Goal: Obtain resource: Download file/media

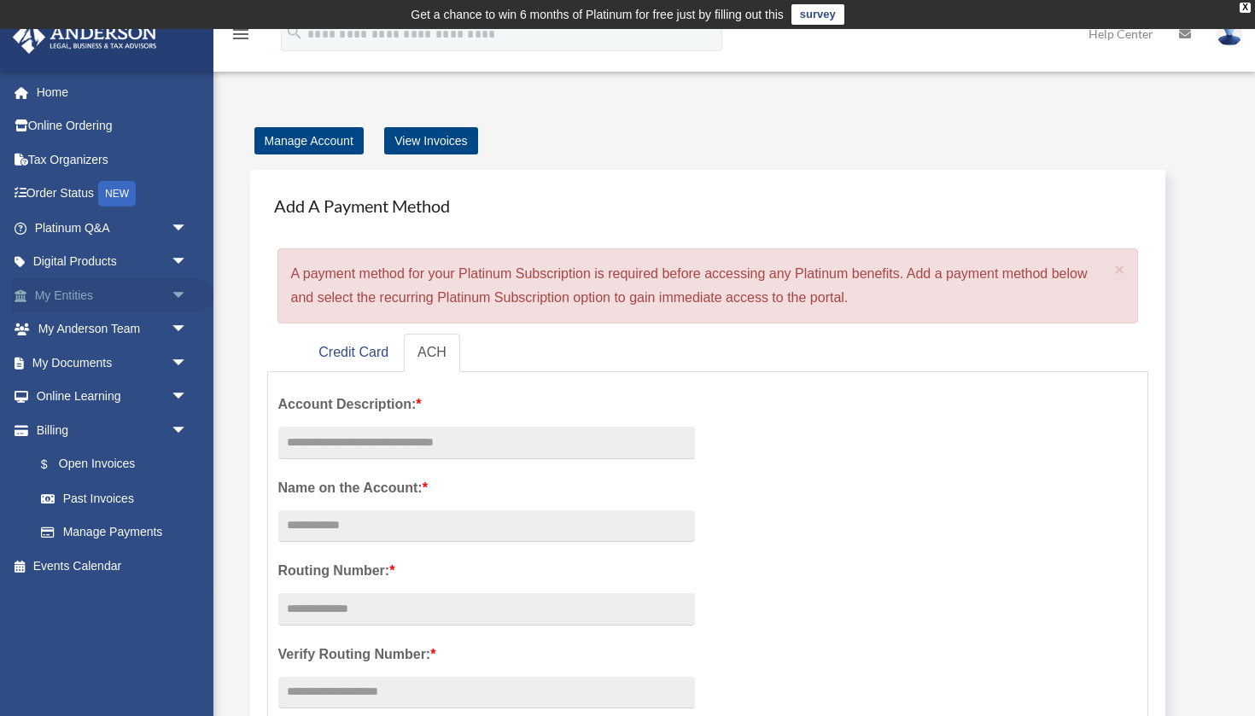
click at [179, 290] on span "arrow_drop_down" at bounding box center [188, 295] width 34 height 35
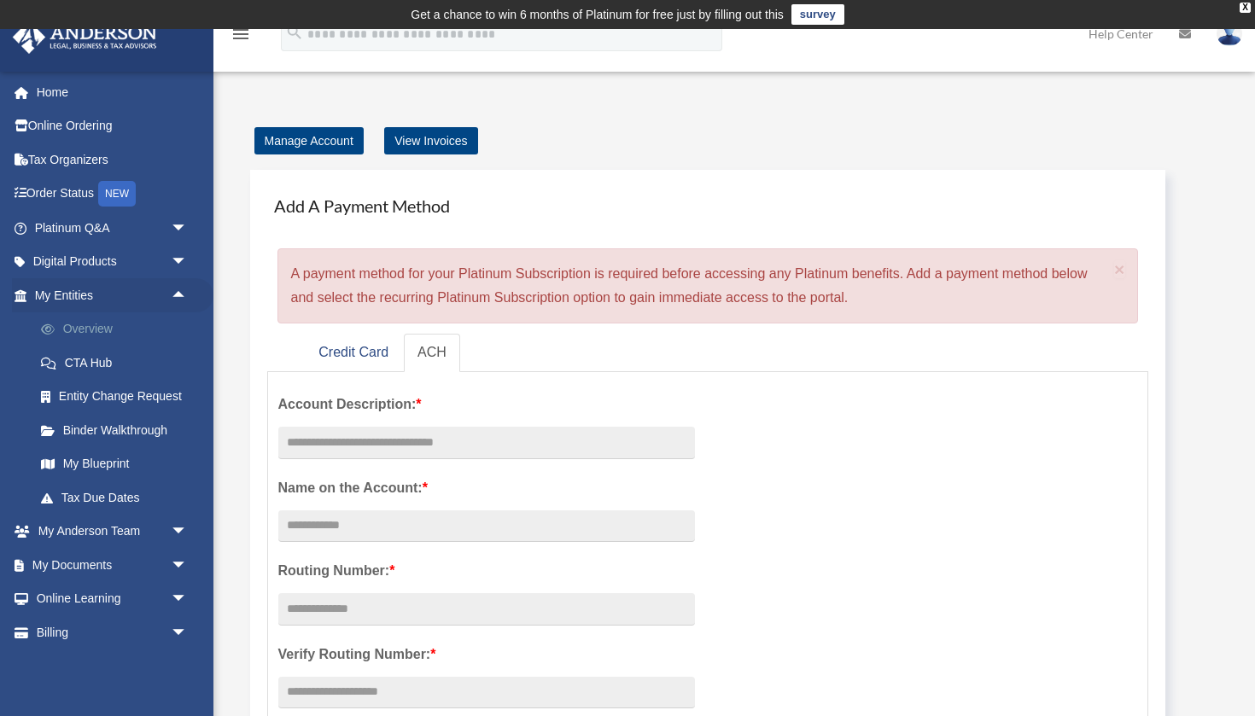
click at [91, 322] on link "Overview" at bounding box center [119, 330] width 190 height 34
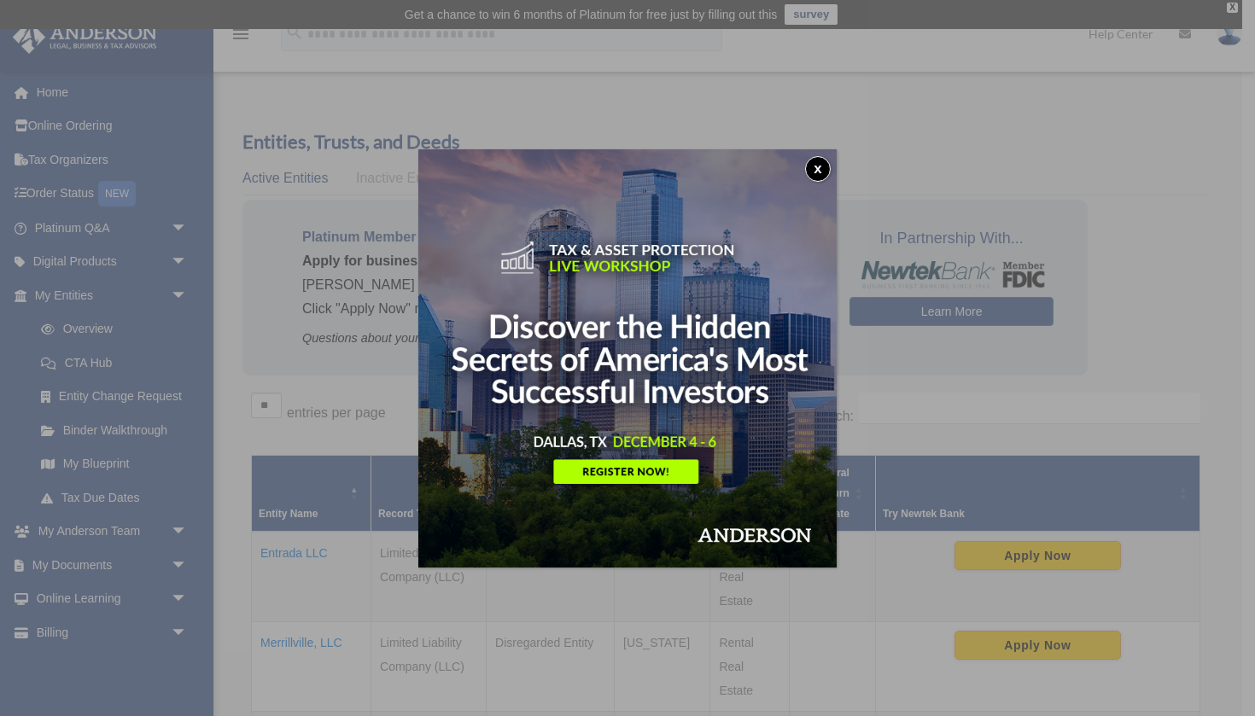
click at [819, 160] on button "x" at bounding box center [818, 169] width 26 height 26
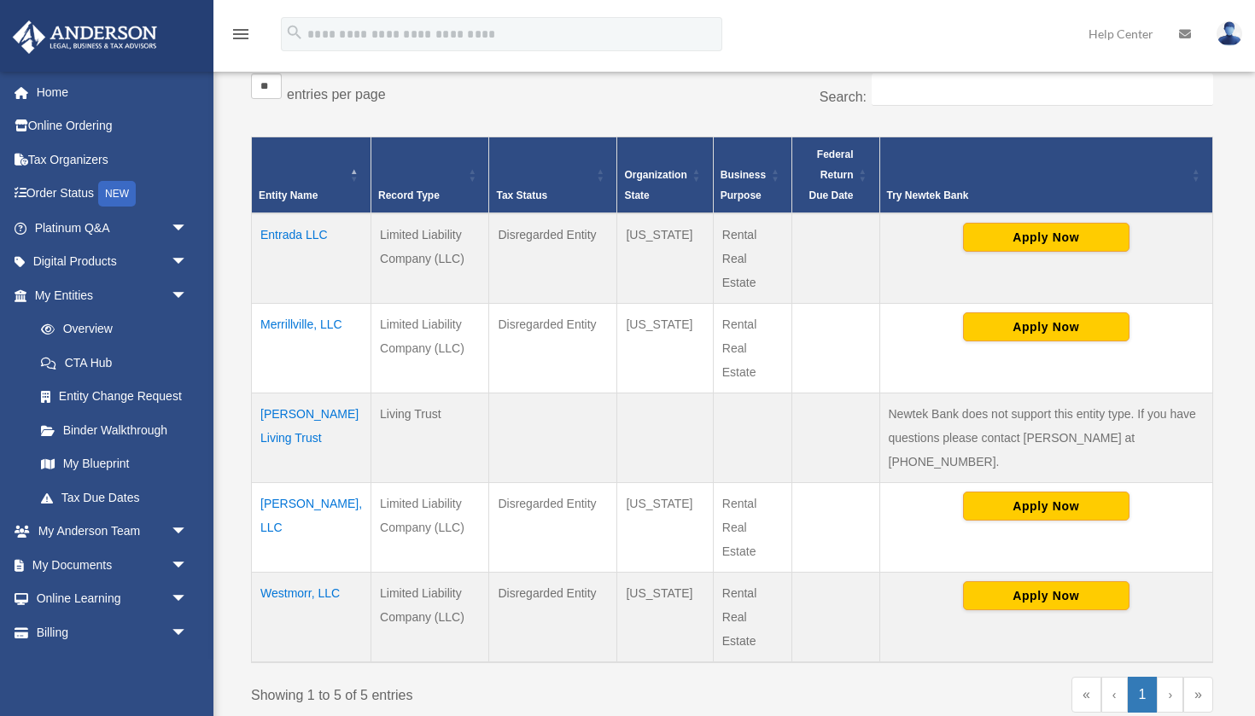
scroll to position [336, 0]
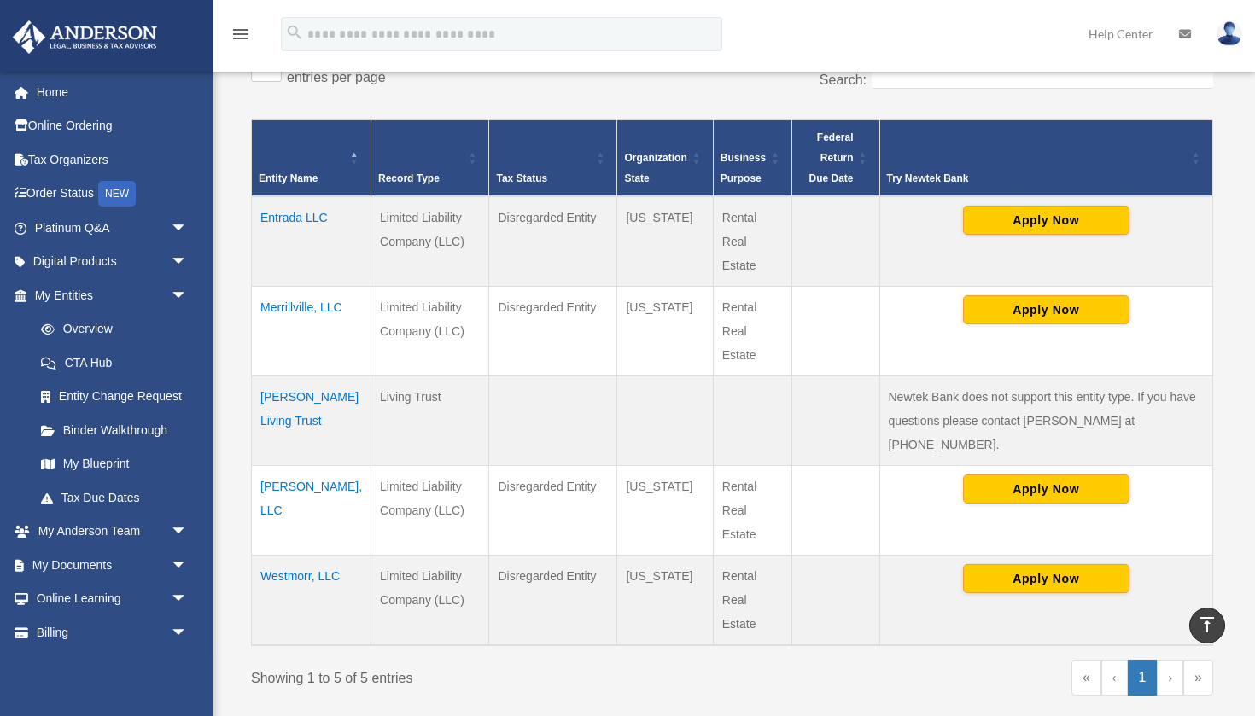
click at [309, 465] on td "[PERSON_NAME], LLC" at bounding box center [312, 510] width 120 height 90
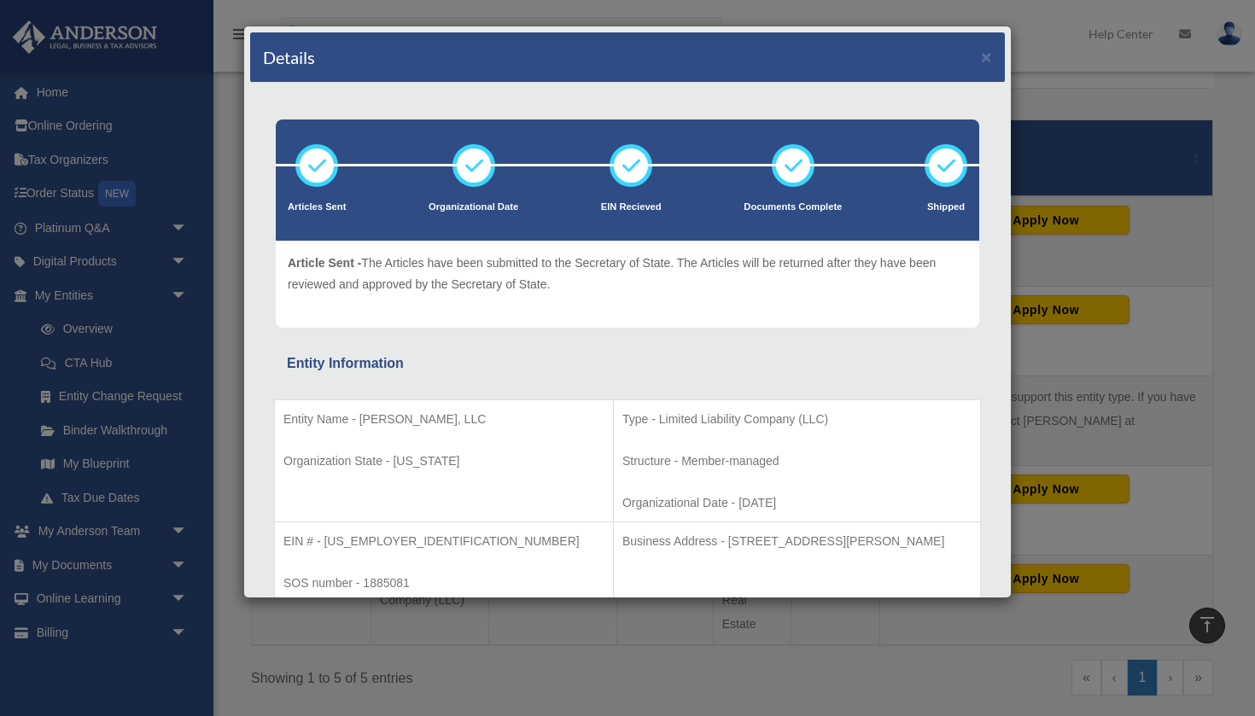
scroll to position [0, 0]
click at [986, 57] on button "×" at bounding box center [986, 57] width 11 height 18
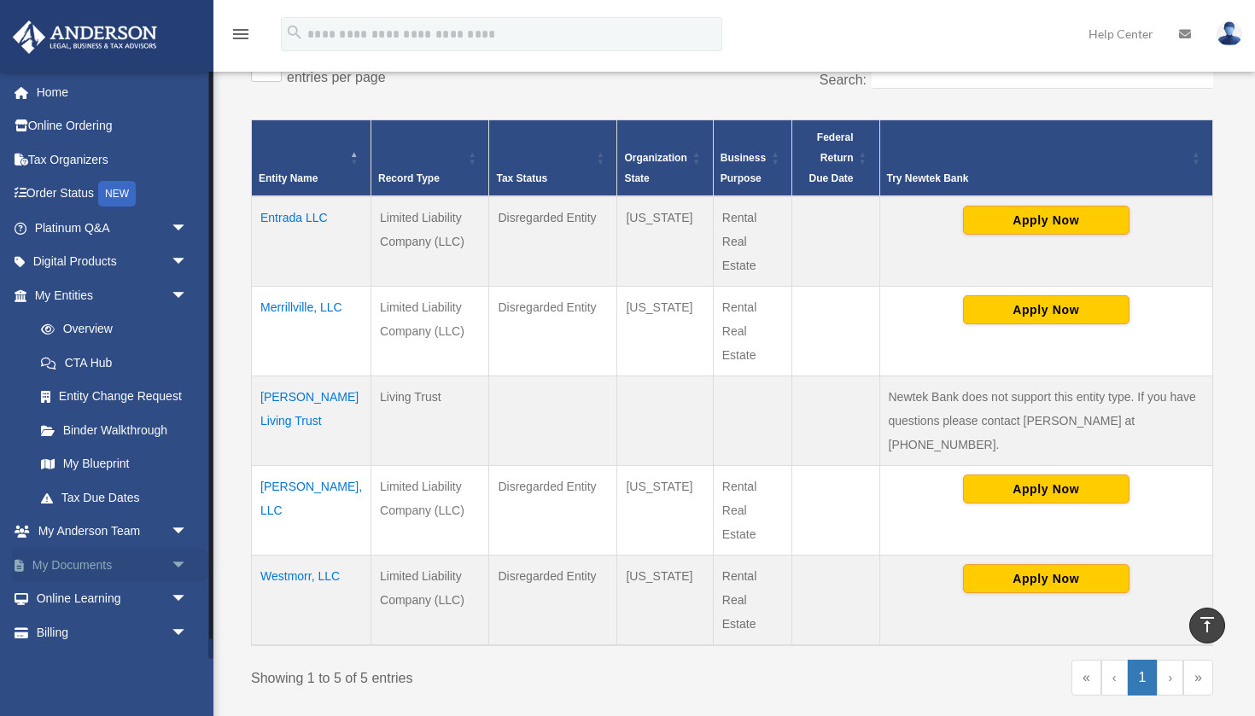
click at [181, 553] on span "arrow_drop_down" at bounding box center [188, 565] width 34 height 35
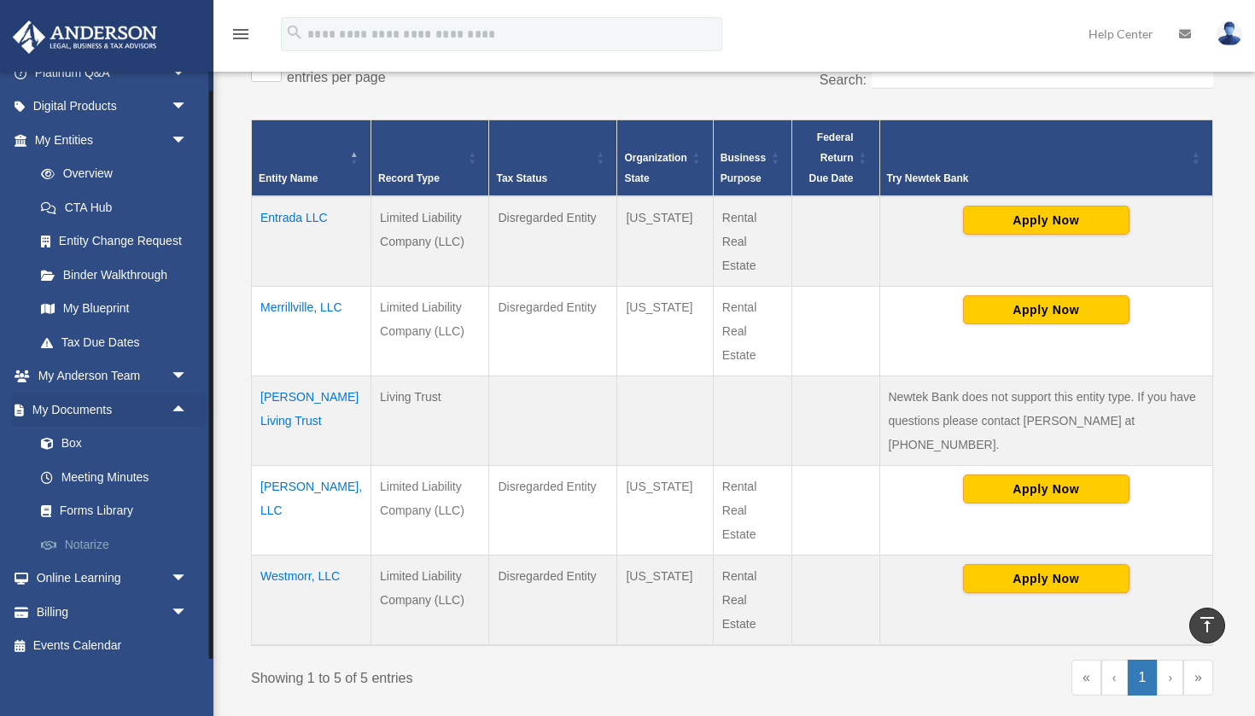
scroll to position [154, 0]
click at [78, 438] on link "Box" at bounding box center [119, 446] width 190 height 34
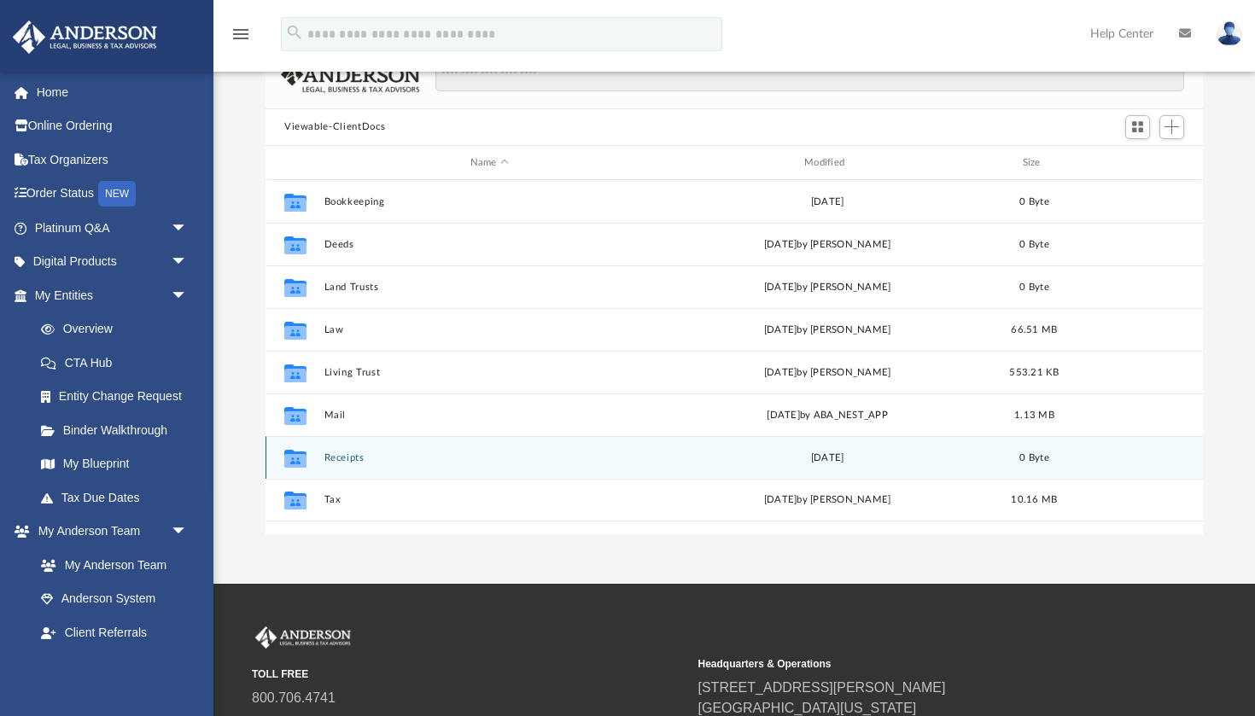
scroll to position [145, 0]
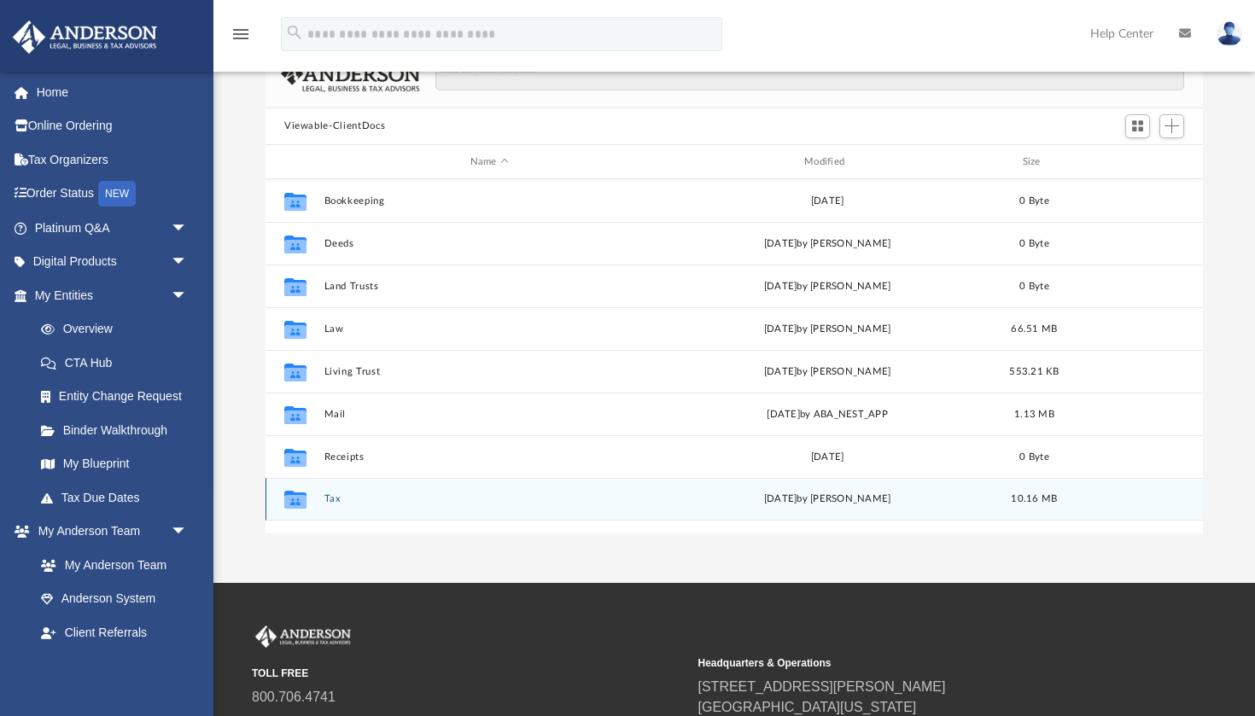
click at [340, 494] on button "Tax" at bounding box center [490, 499] width 330 height 11
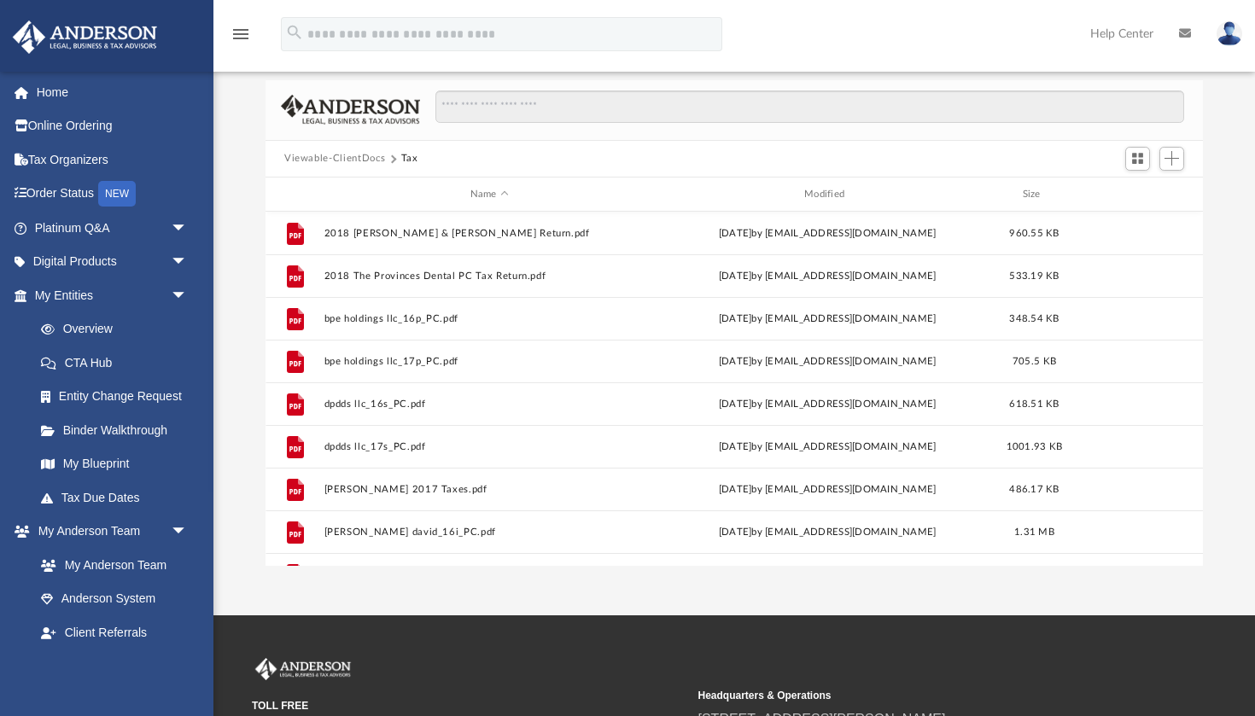
scroll to position [0, 0]
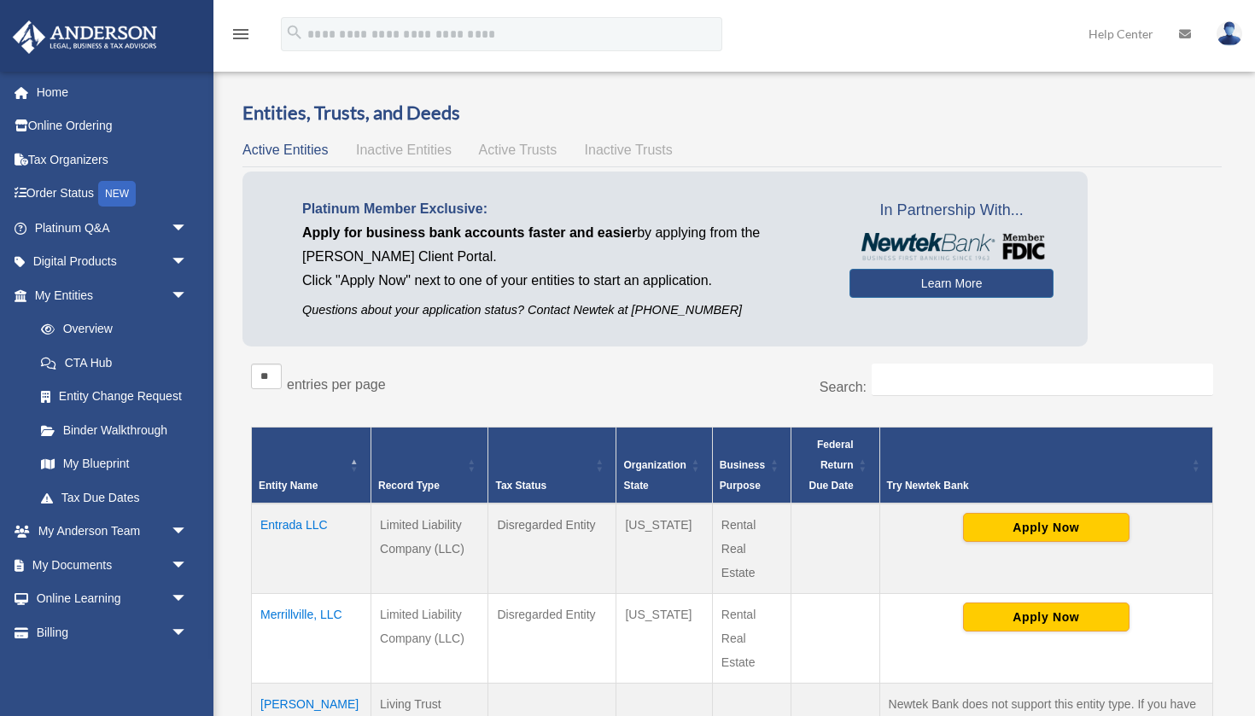
scroll to position [336, 0]
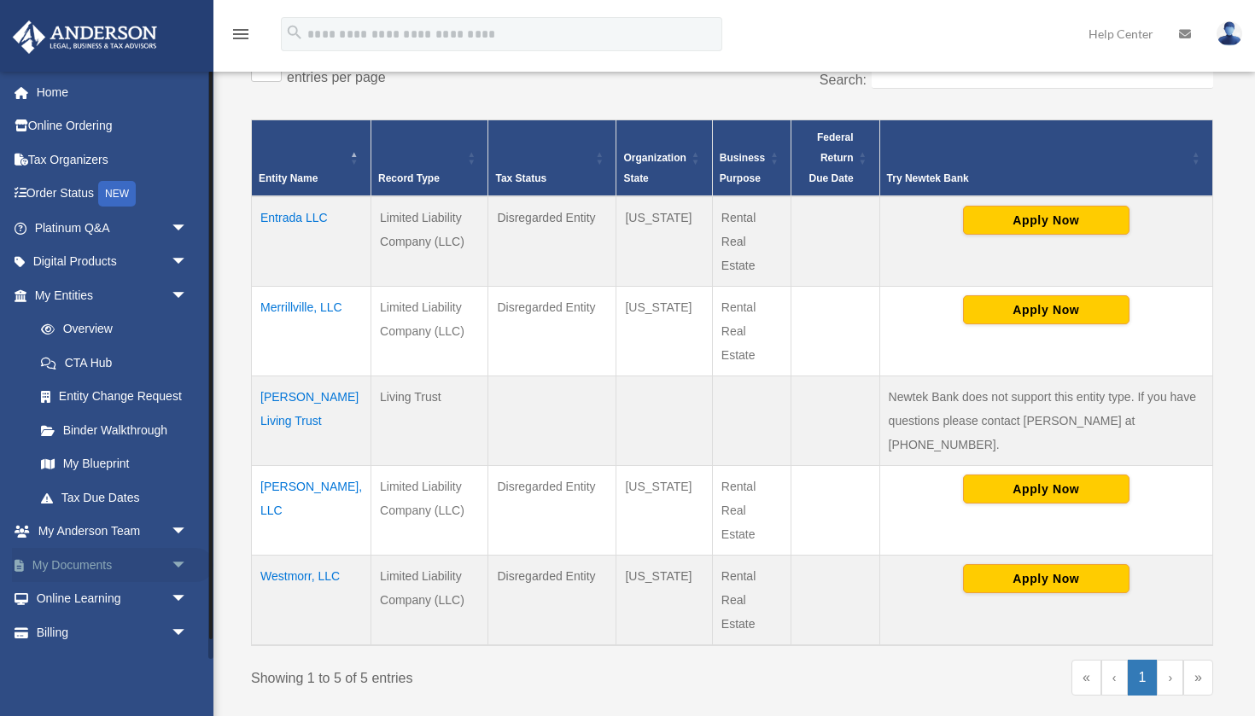
click at [173, 559] on span "arrow_drop_down" at bounding box center [188, 565] width 34 height 35
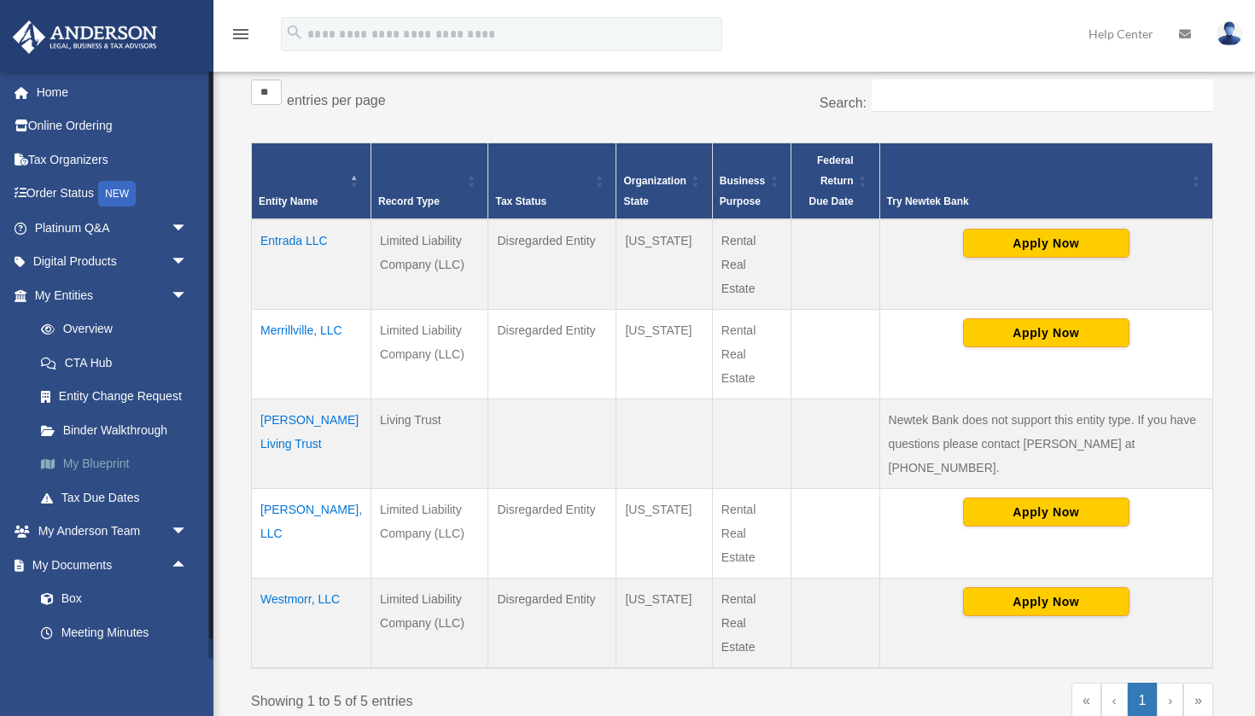
scroll to position [311, 0]
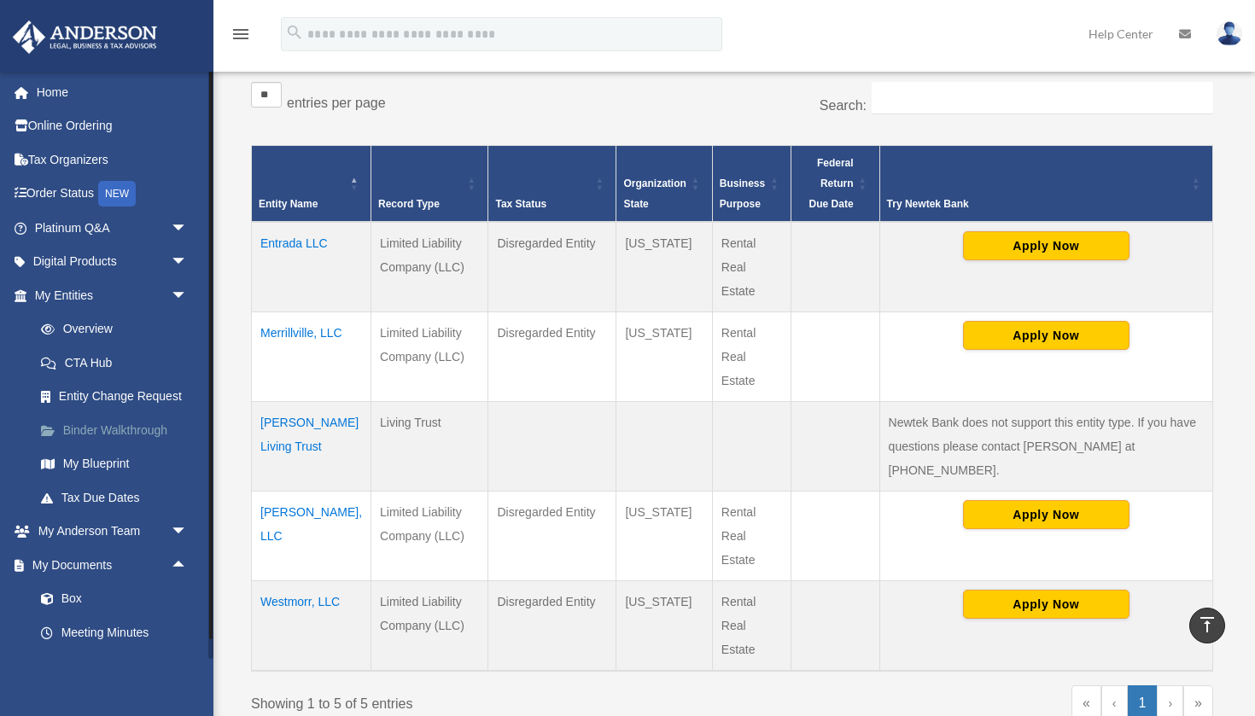
click at [139, 429] on link "Binder Walkthrough" at bounding box center [119, 430] width 190 height 34
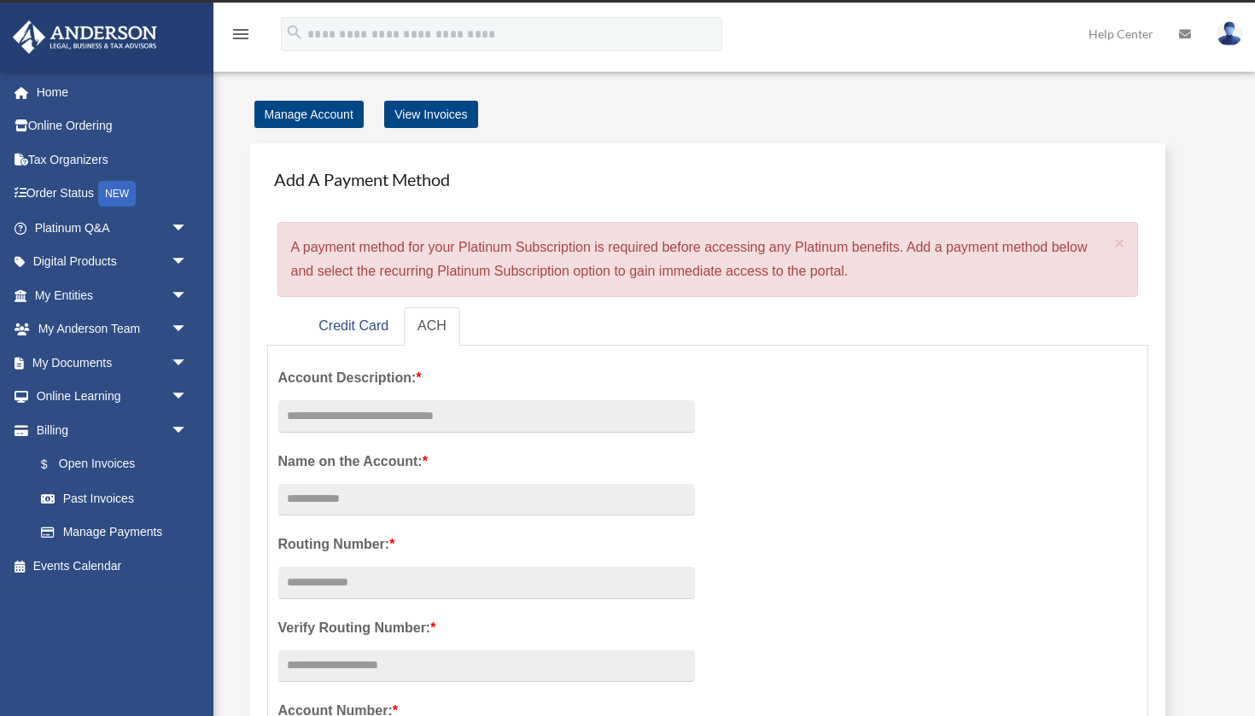
scroll to position [39, 0]
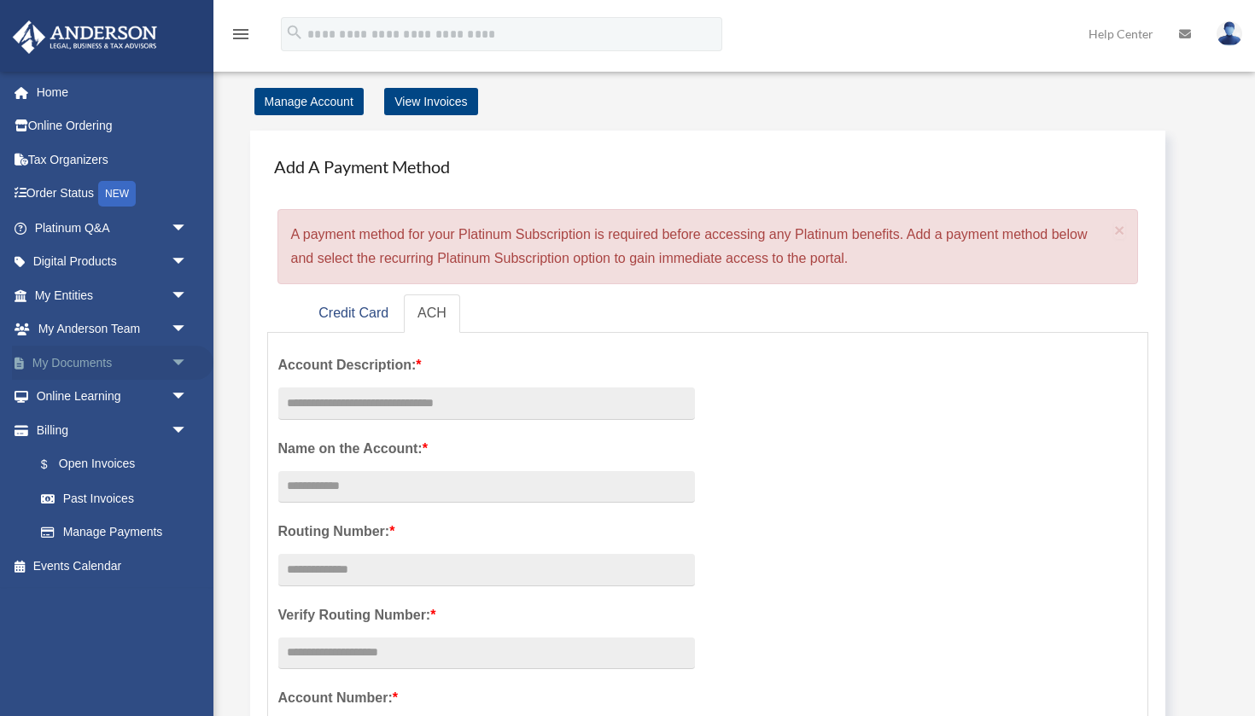
click at [178, 354] on span "arrow_drop_down" at bounding box center [188, 363] width 34 height 35
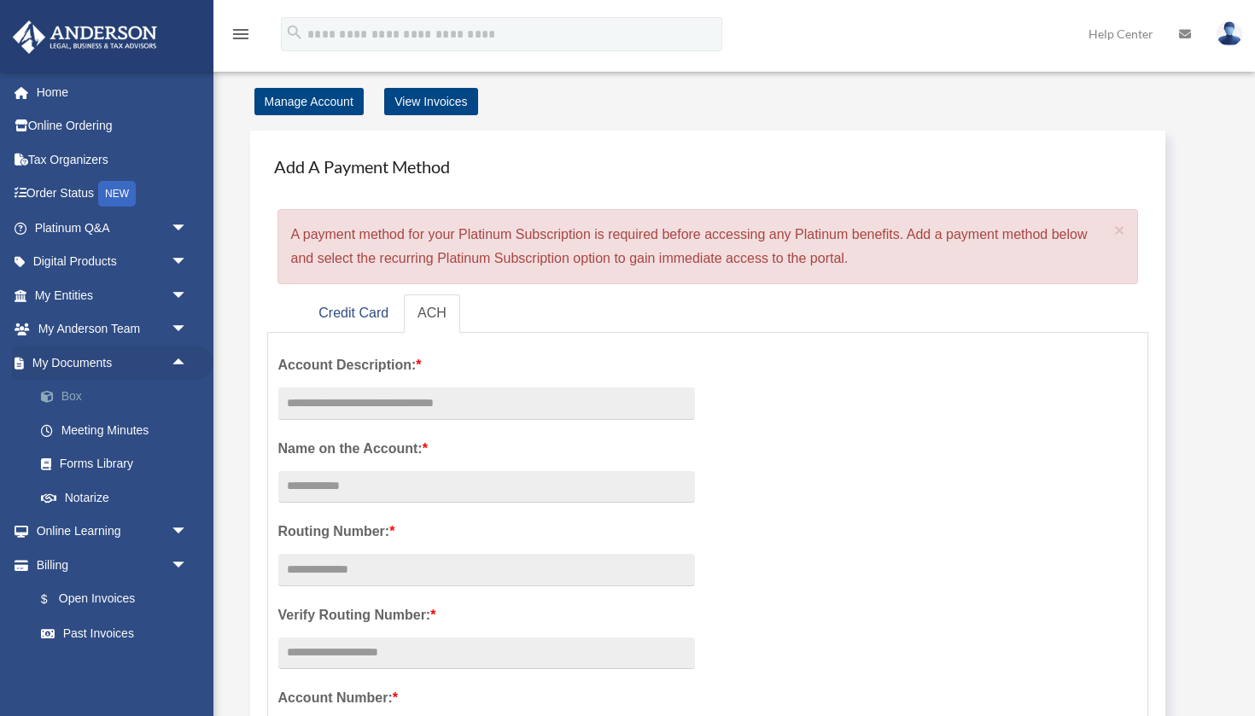
click at [66, 388] on link "Box" at bounding box center [119, 397] width 190 height 34
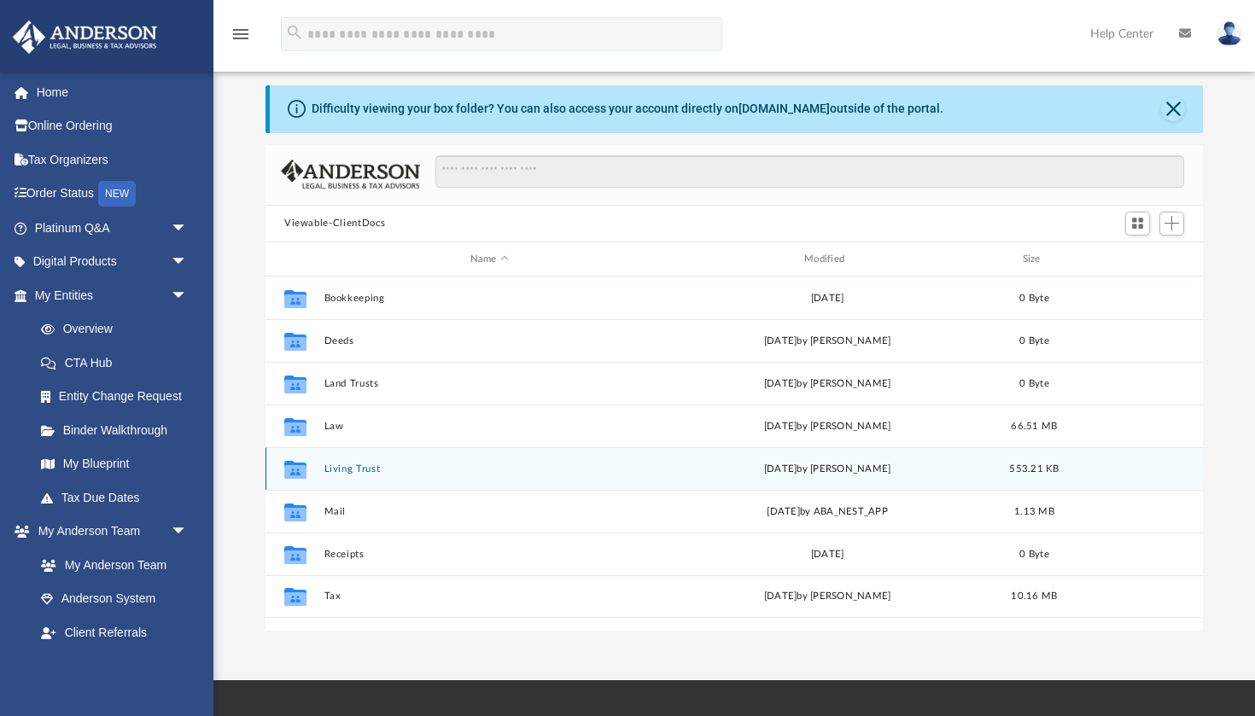
scroll to position [45, 0]
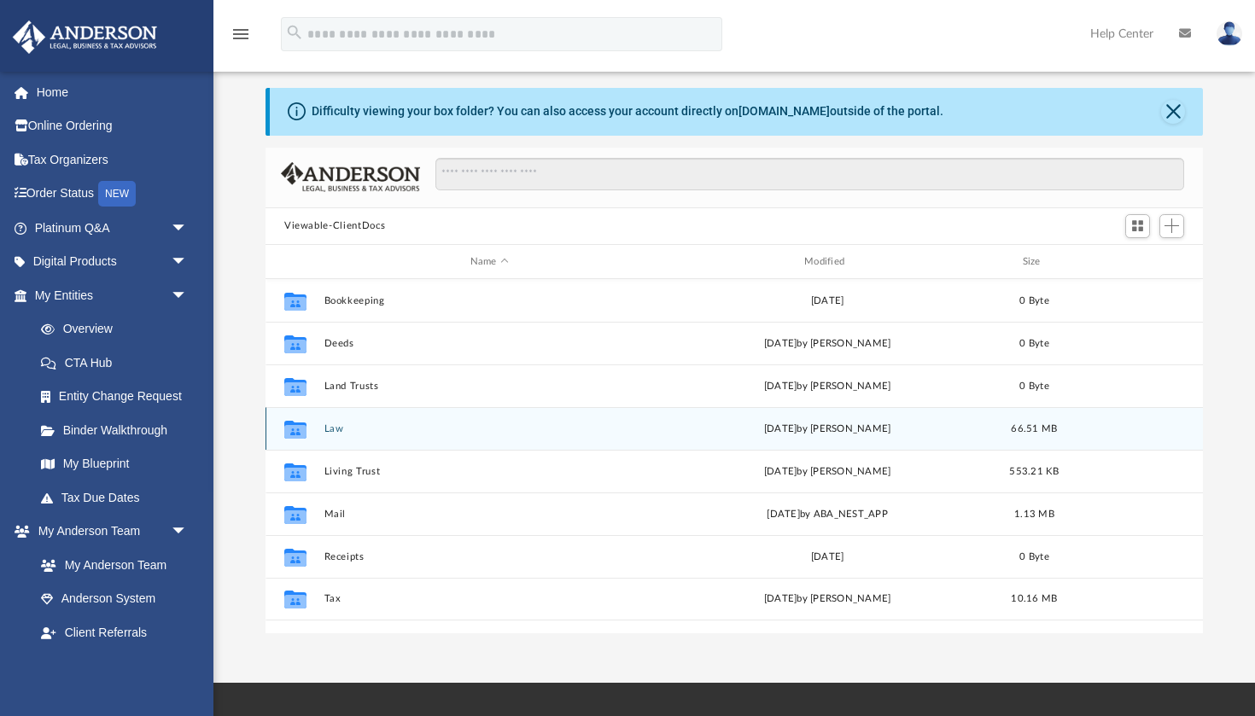
click at [351, 424] on button "Law" at bounding box center [490, 429] width 330 height 11
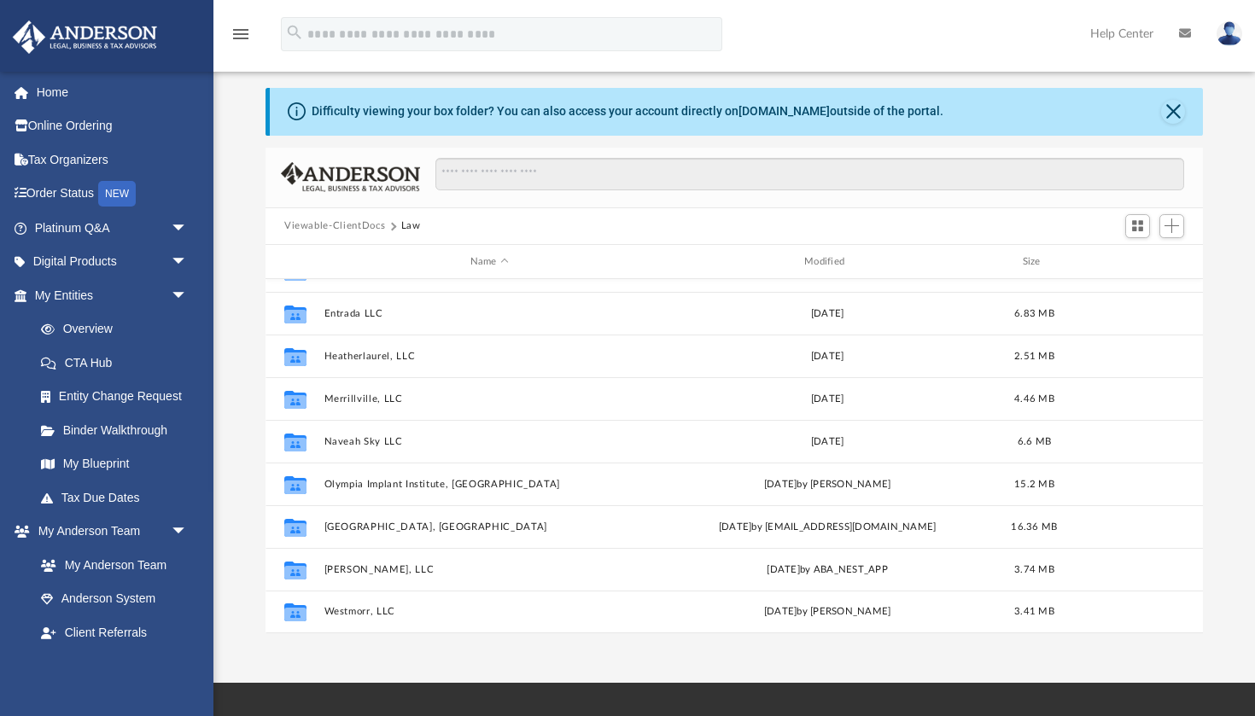
scroll to position [73, 0]
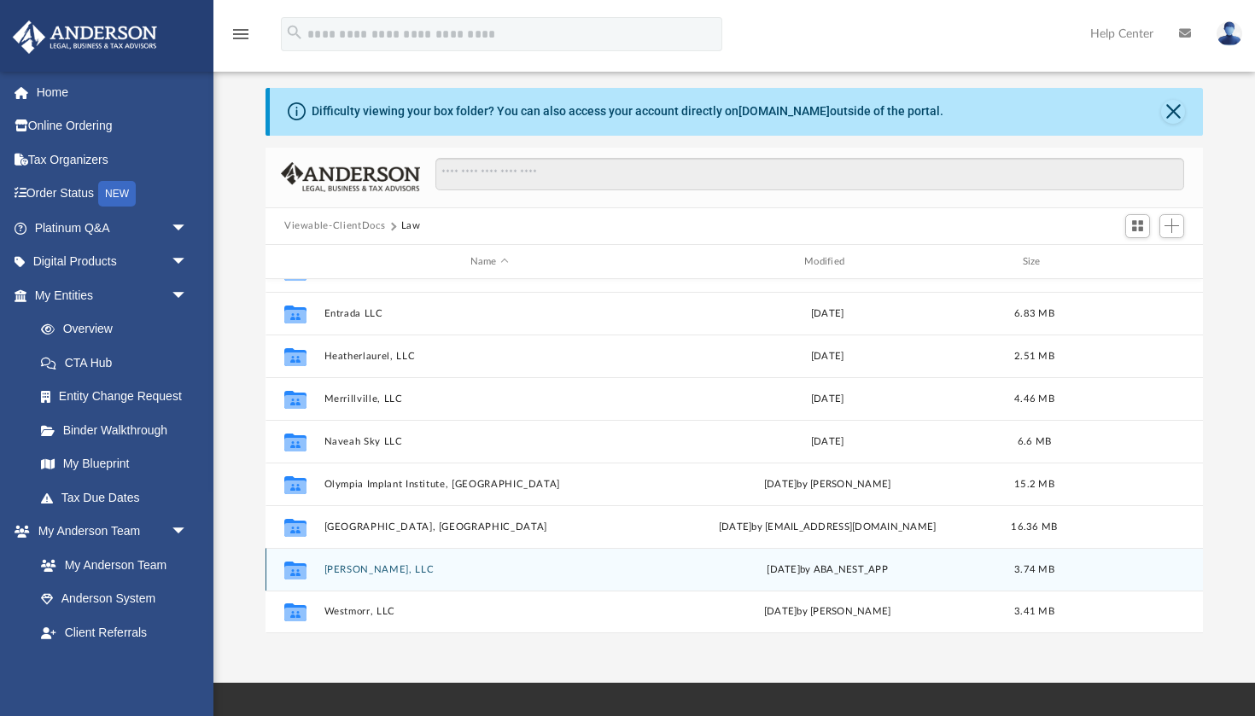
click at [357, 562] on div "Collaborated Folder [PERSON_NAME], LLC [DATE] by ABA_NEST_APP 3.74 MB" at bounding box center [735, 569] width 938 height 43
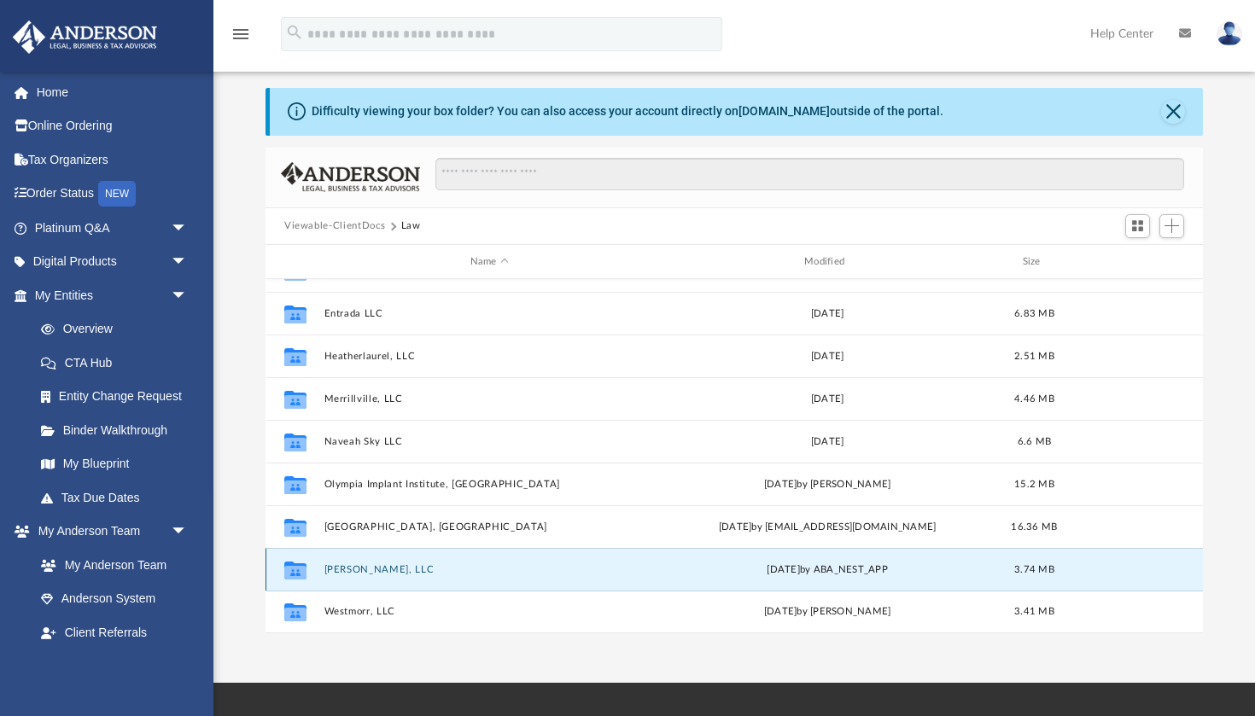
click at [351, 569] on button "[PERSON_NAME], LLC" at bounding box center [490, 569] width 330 height 11
click at [299, 565] on icon "grid" at bounding box center [295, 571] width 22 height 18
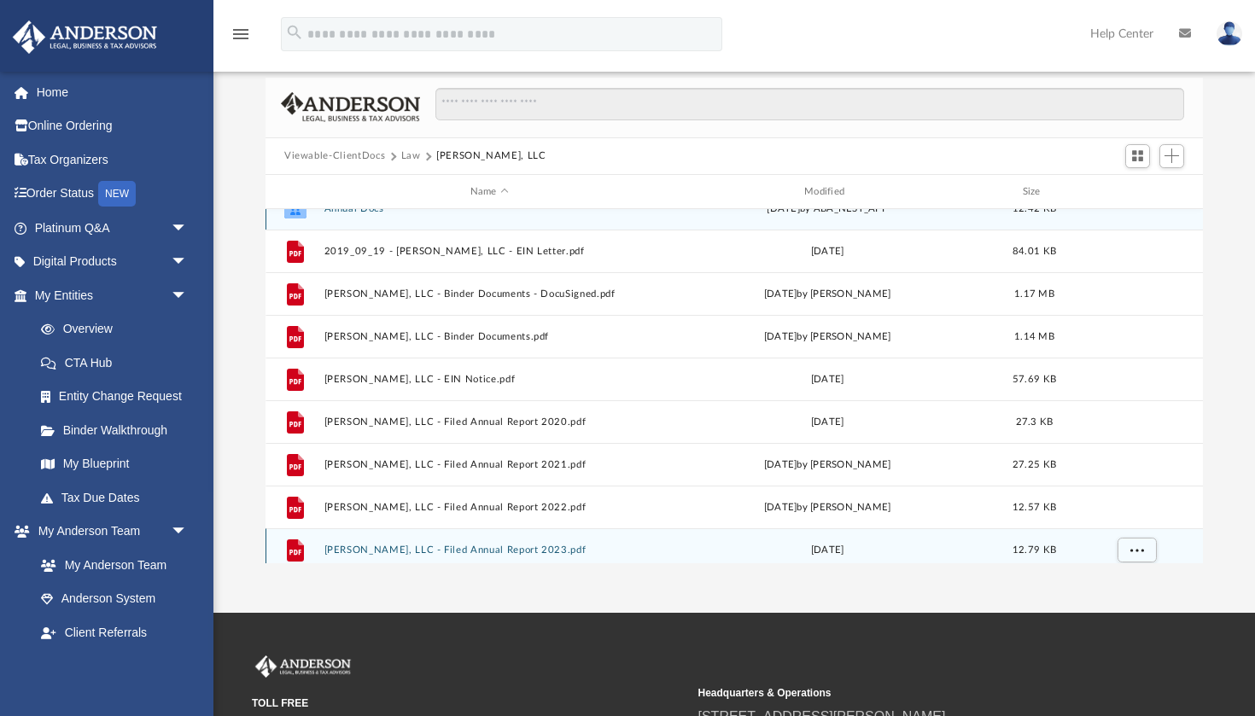
scroll to position [0, 0]
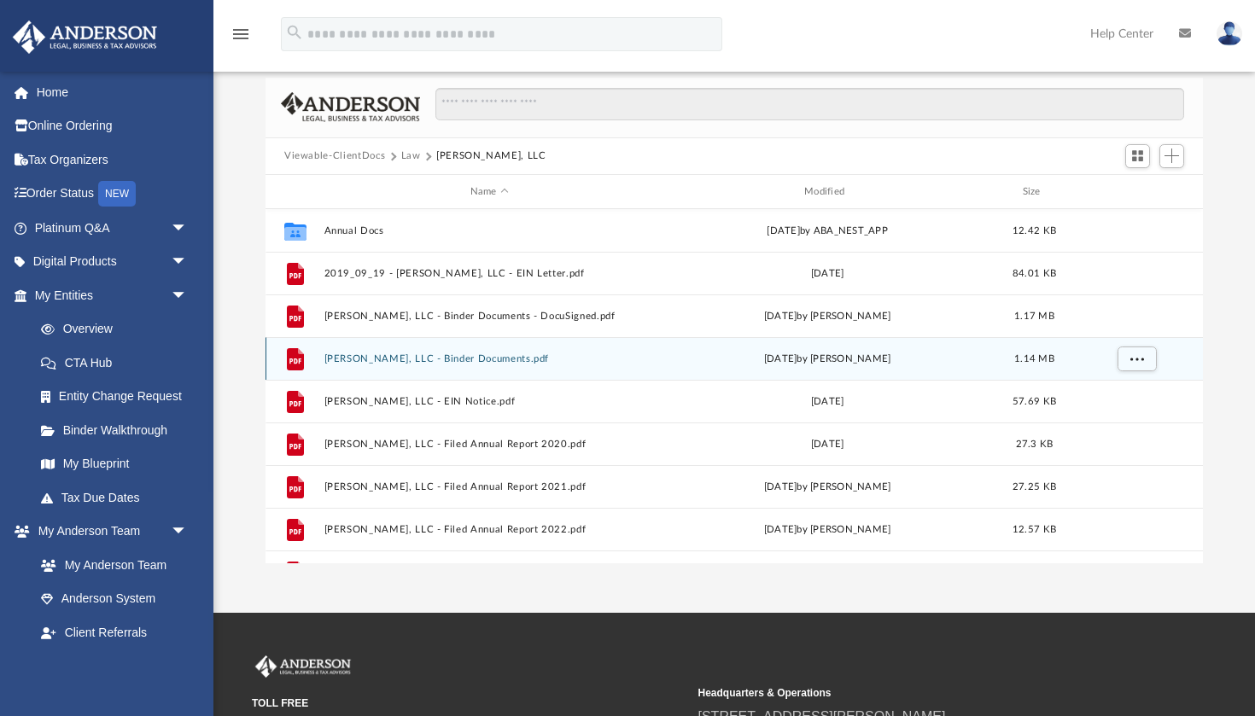
click at [448, 356] on button "[PERSON_NAME], LLC - Binder Documents.pdf" at bounding box center [490, 359] width 330 height 11
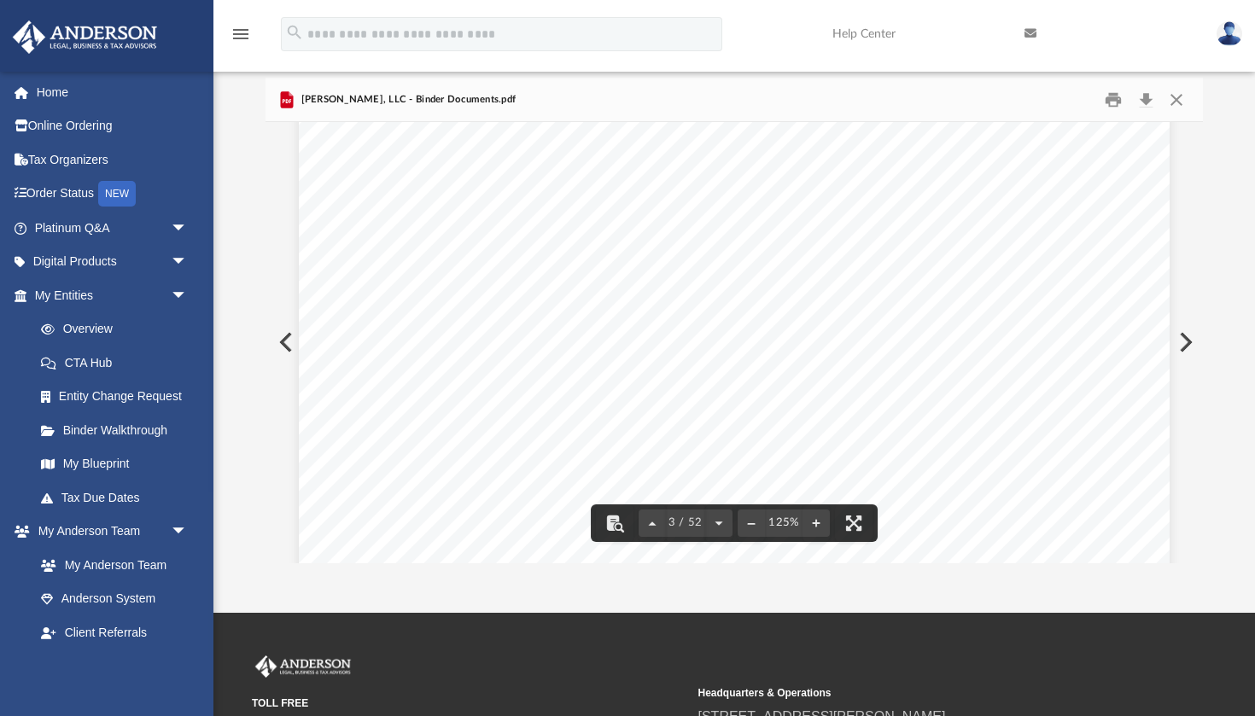
scroll to position [2514, 0]
click at [1116, 102] on button "Print" at bounding box center [1114, 99] width 34 height 26
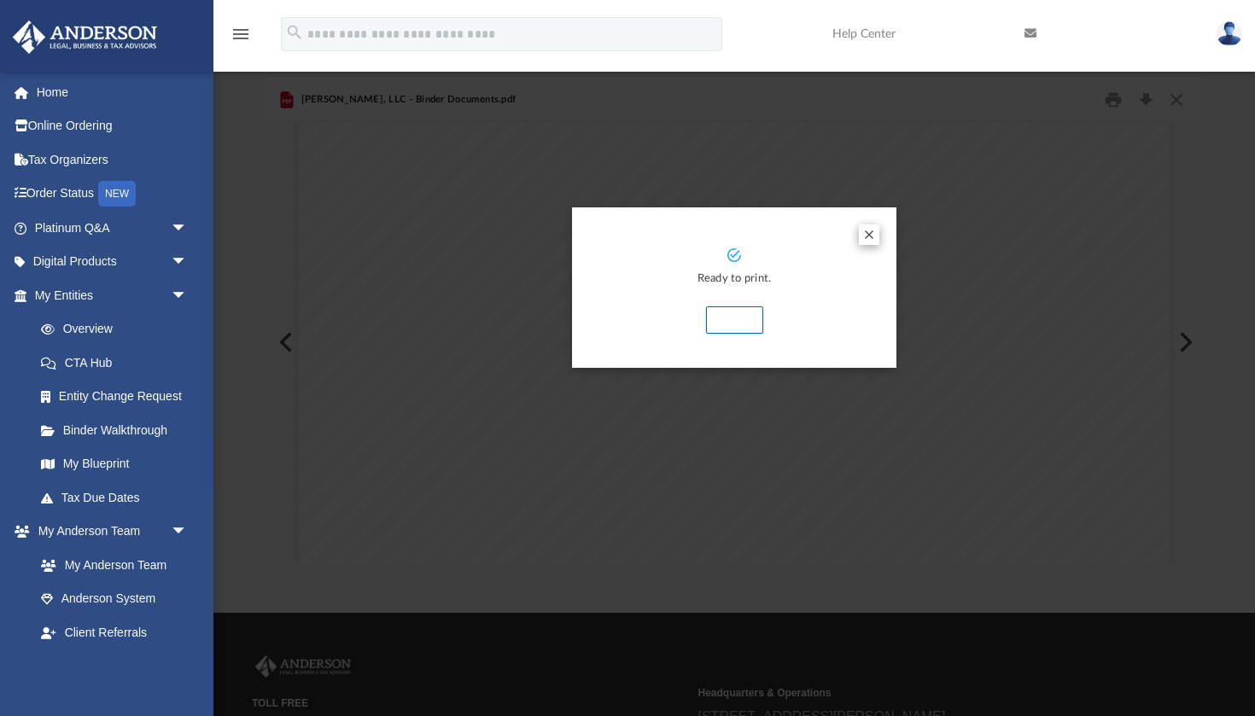
click at [870, 233] on button "Preview" at bounding box center [869, 235] width 20 height 20
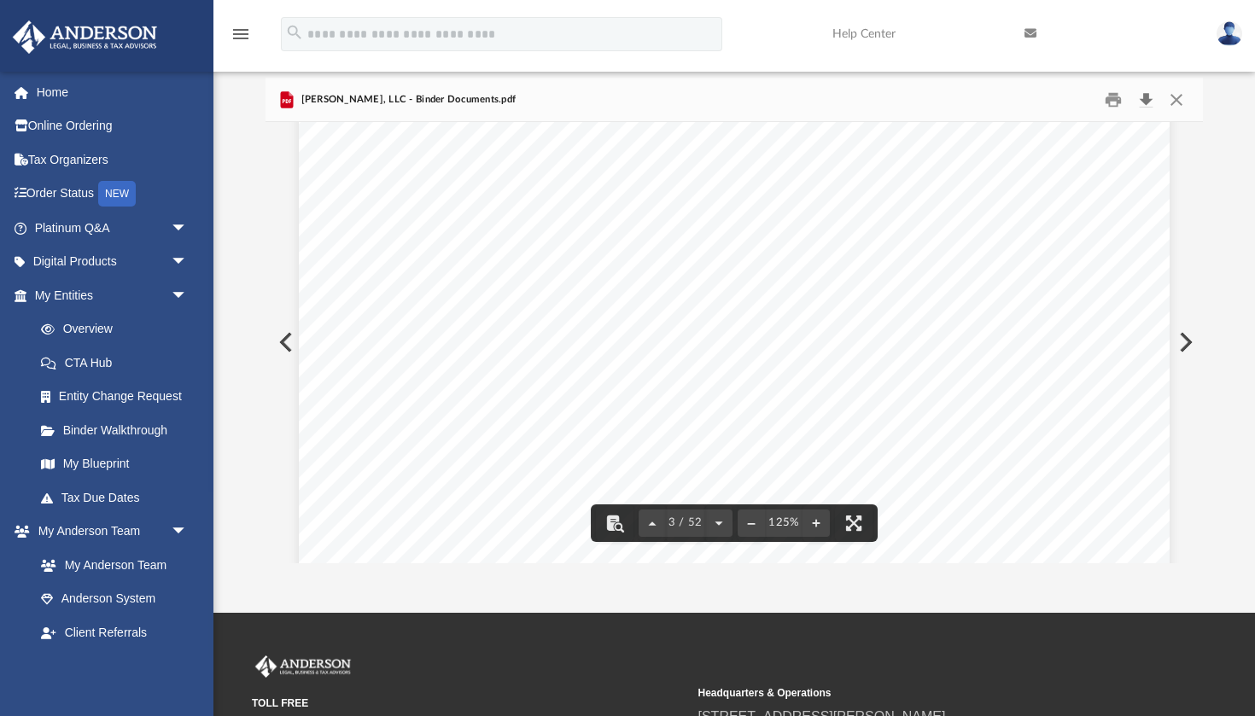
click at [1143, 98] on button "Download" at bounding box center [1146, 99] width 31 height 26
